Goal: Find specific page/section

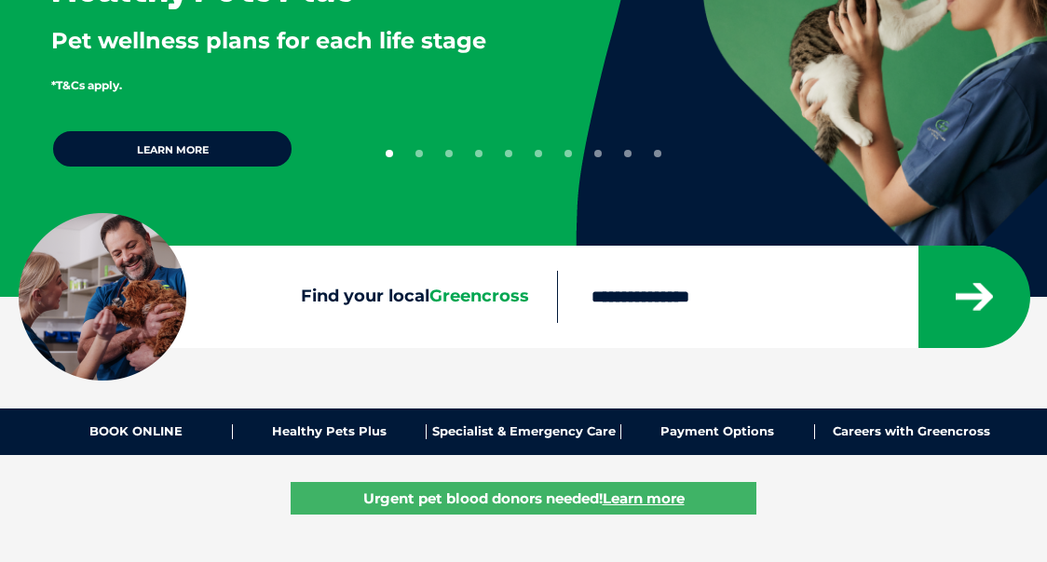
scroll to position [241, 0]
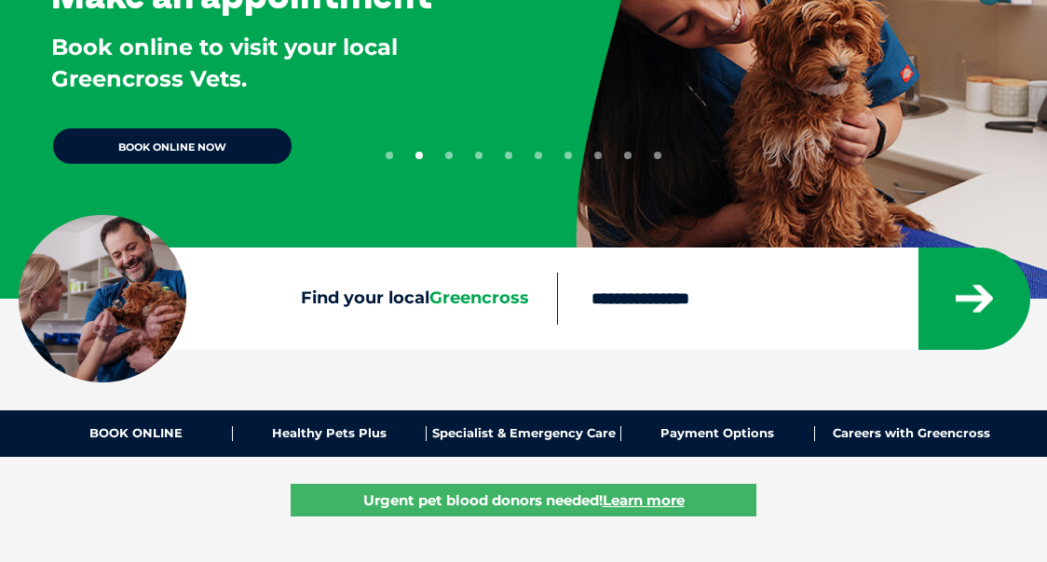
click at [490, 294] on span "Greencross" at bounding box center [479, 298] width 100 height 20
click at [557, 294] on input "Find your local Greencross" at bounding box center [736, 299] width 359 height 52
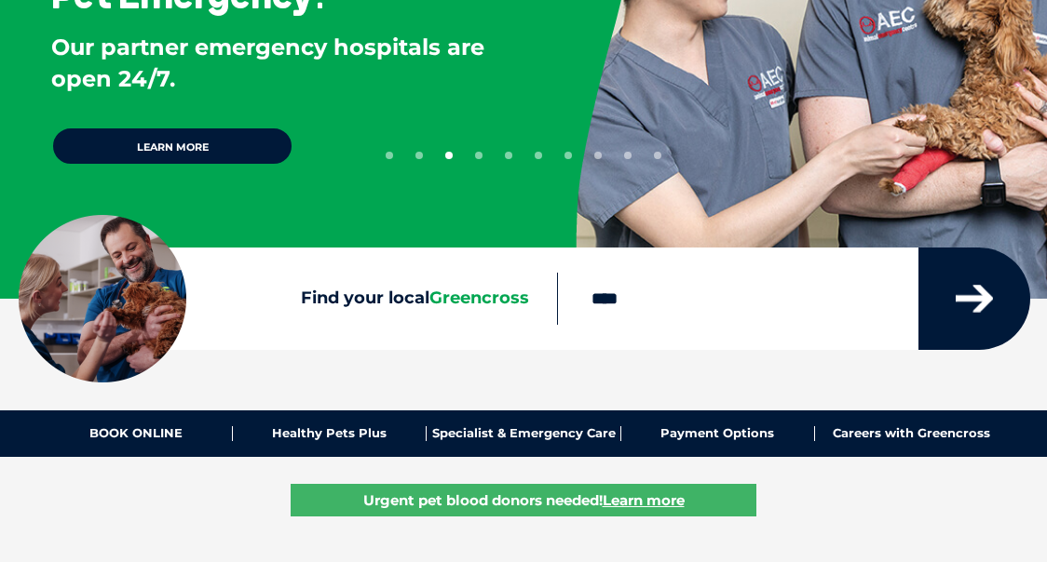
type input "****"
click at [962, 303] on icon "submit" at bounding box center [973, 299] width 37 height 28
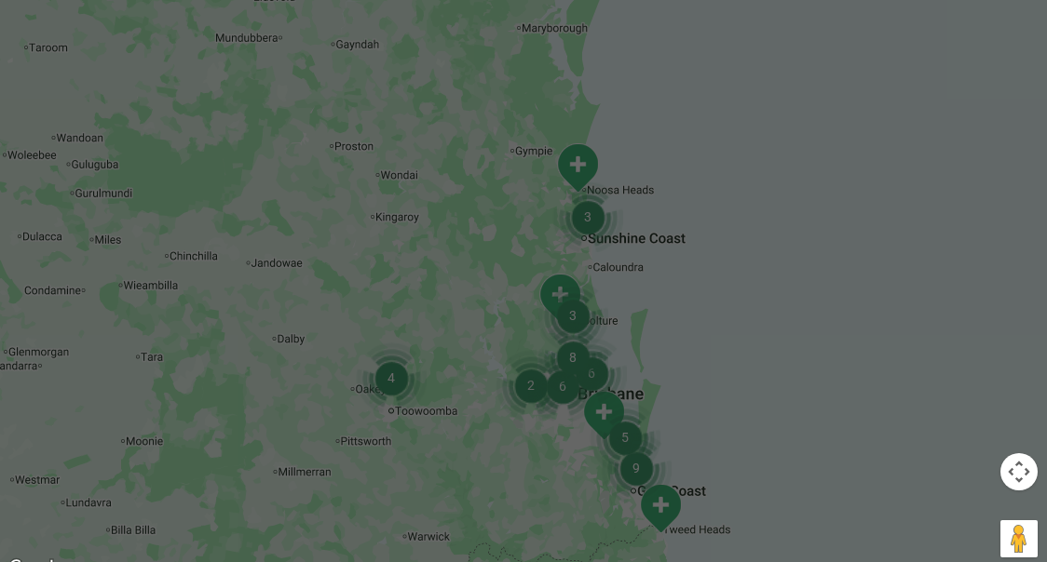
scroll to position [620, 0]
